Goal: Transaction & Acquisition: Purchase product/service

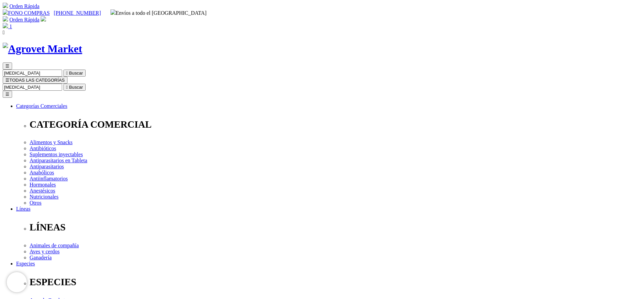
click at [62, 84] on input "Buscar" at bounding box center [32, 87] width 59 height 7
type input "[MEDICAL_DATA]"
click at [63, 84] on button " Buscar" at bounding box center [74, 87] width 22 height 7
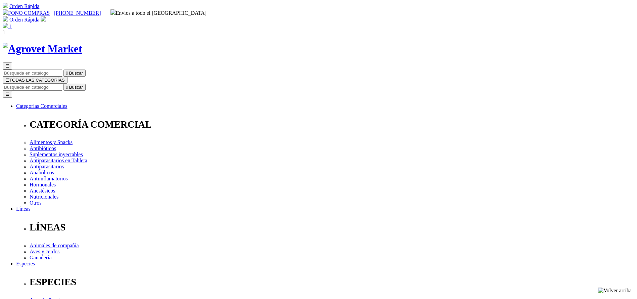
select select "3"
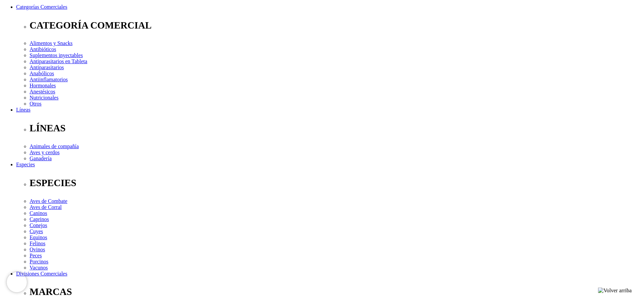
scroll to position [101, 0]
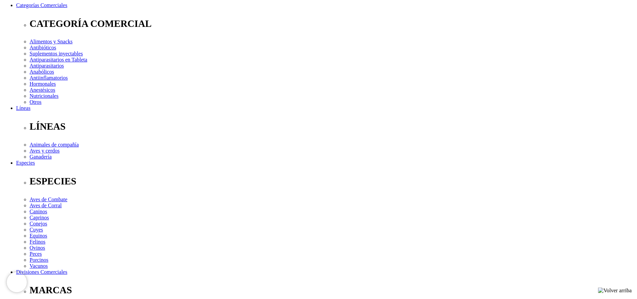
select select "3"
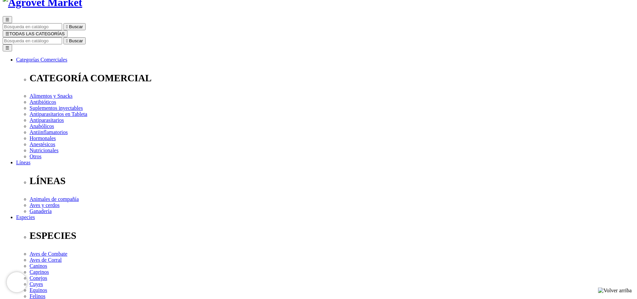
scroll to position [0, 0]
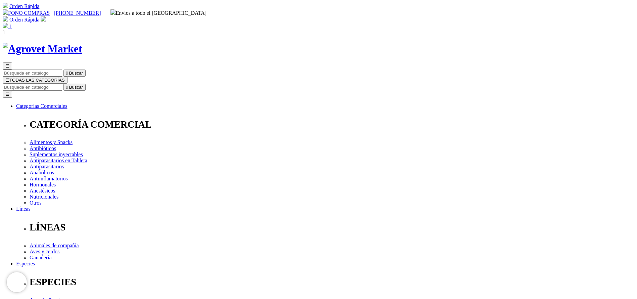
click at [62, 84] on input "Buscar" at bounding box center [32, 87] width 59 height 7
type input "chick"
click at [63, 84] on button " Buscar" at bounding box center [74, 87] width 22 height 7
drag, startPoint x: 322, startPoint y: 138, endPoint x: 347, endPoint y: 135, distance: 25.7
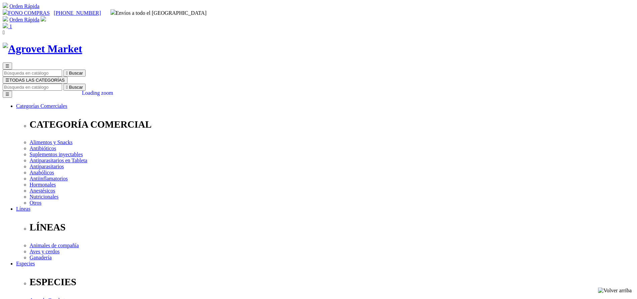
copy span "S/142.50"
copy div "ChickBooster® con Nucleótidos OS"
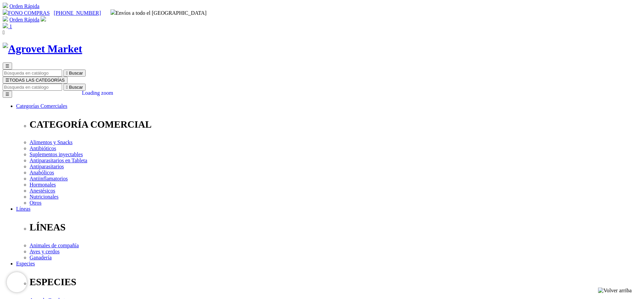
drag, startPoint x: 339, startPoint y: 216, endPoint x: 339, endPoint y: 220, distance: 3.4
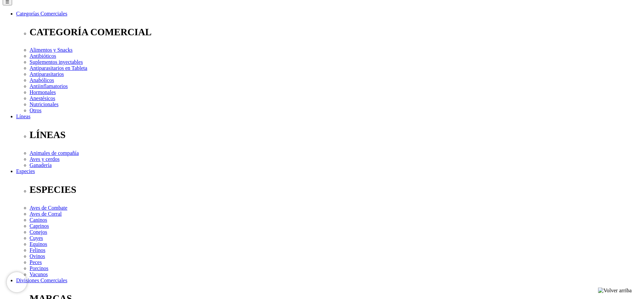
scroll to position [202, 0]
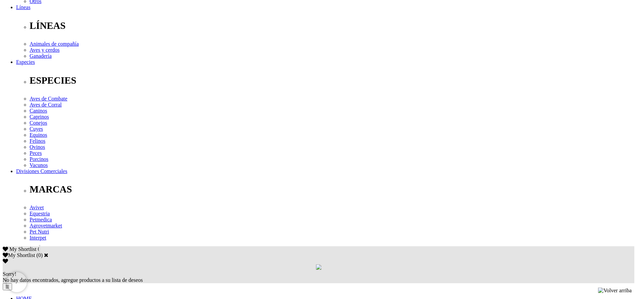
copy div "Suplemento nutricional recomendado como promotor de crecimiento y como coadyuva…"
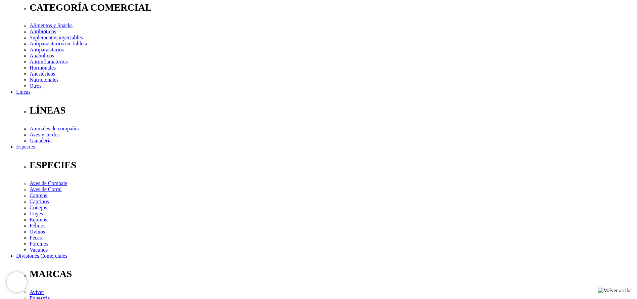
scroll to position [0, 0]
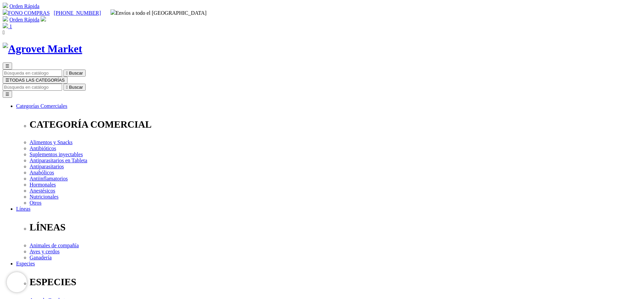
click at [62, 84] on input "Buscar" at bounding box center [32, 87] width 59 height 7
paste input "tylodox"
type input "tylodox"
click at [63, 84] on button " Buscar" at bounding box center [74, 87] width 22 height 7
drag, startPoint x: 340, startPoint y: 210, endPoint x: 341, endPoint y: 213, distance: 3.6
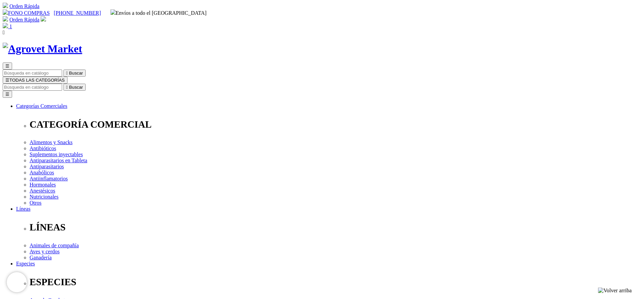
select select "205"
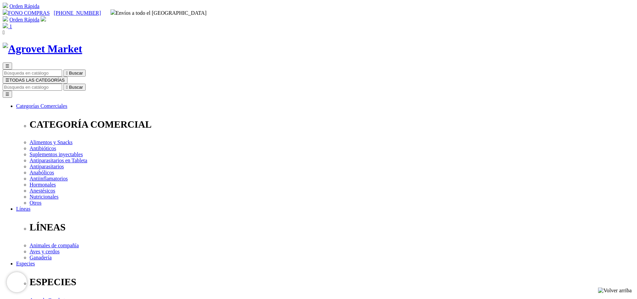
drag, startPoint x: 325, startPoint y: 139, endPoint x: 349, endPoint y: 141, distance: 24.2
copy div "S/182.70"
